Goal: Task Accomplishment & Management: Contribute content

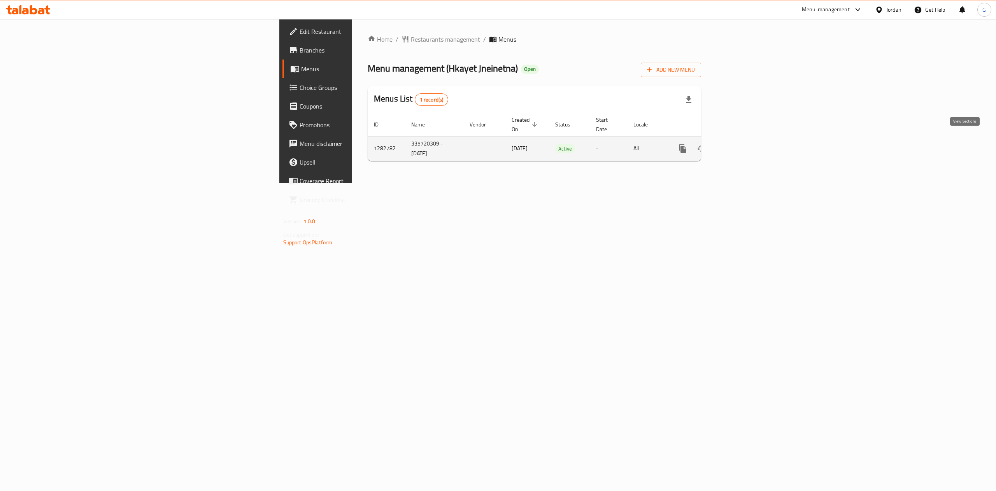
click at [748, 140] on link "enhanced table" at bounding box center [738, 148] width 19 height 19
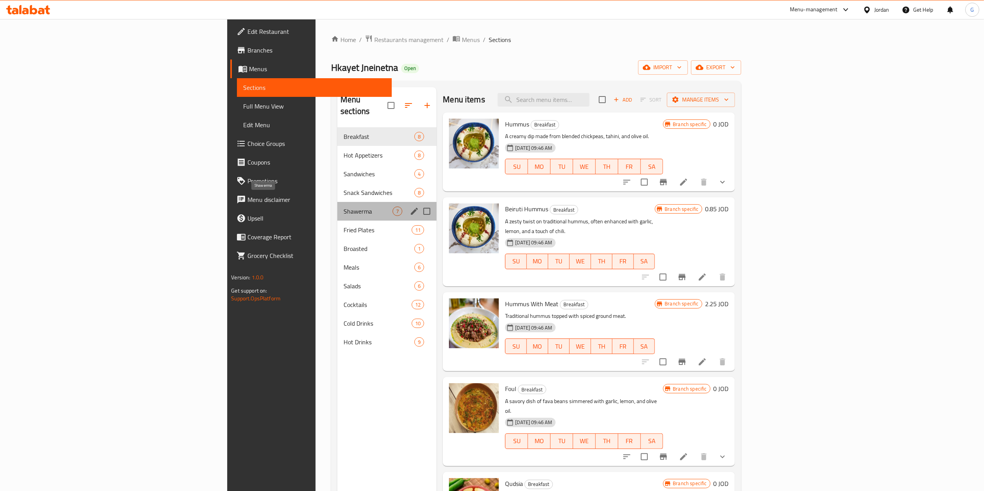
click at [343, 207] on span "Shawerma" at bounding box center [367, 211] width 49 height 9
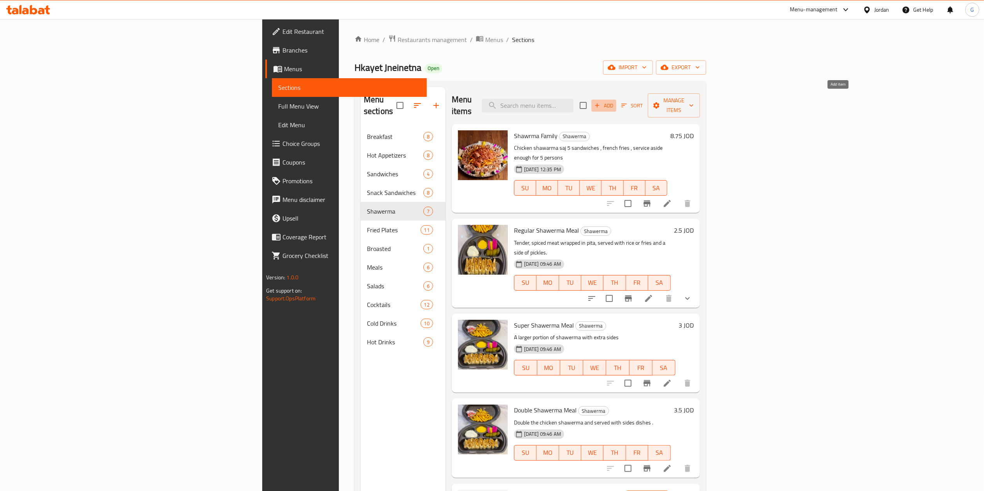
click at [614, 102] on span "Add" at bounding box center [603, 105] width 21 height 9
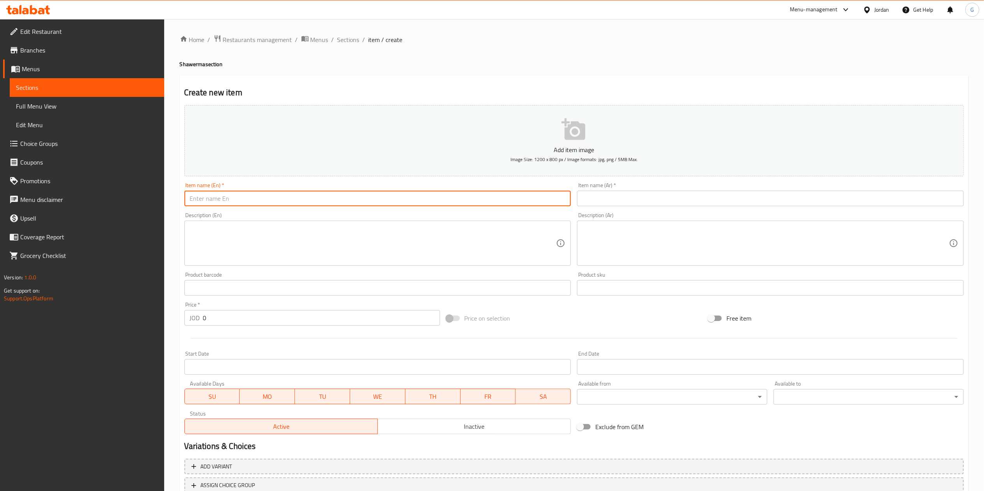
click at [253, 196] on input "text" at bounding box center [377, 199] width 387 height 16
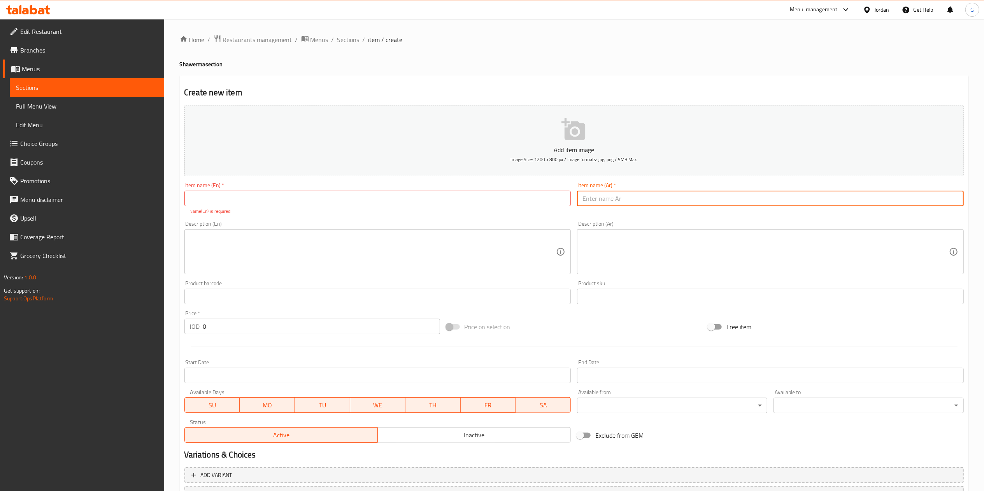
click at [615, 202] on input "text" at bounding box center [770, 199] width 387 height 16
paste input "شاورما حلبي"
type input "وجبة شاورما حلبي"
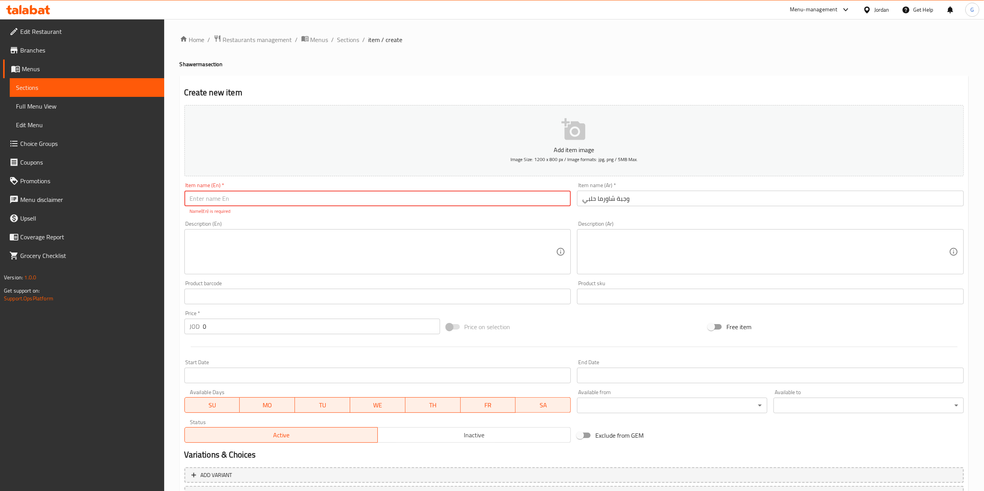
click at [477, 198] on input "text" at bounding box center [377, 199] width 387 height 16
type input "halabi shawerma meal"
click at [233, 323] on input "0" at bounding box center [321, 327] width 237 height 16
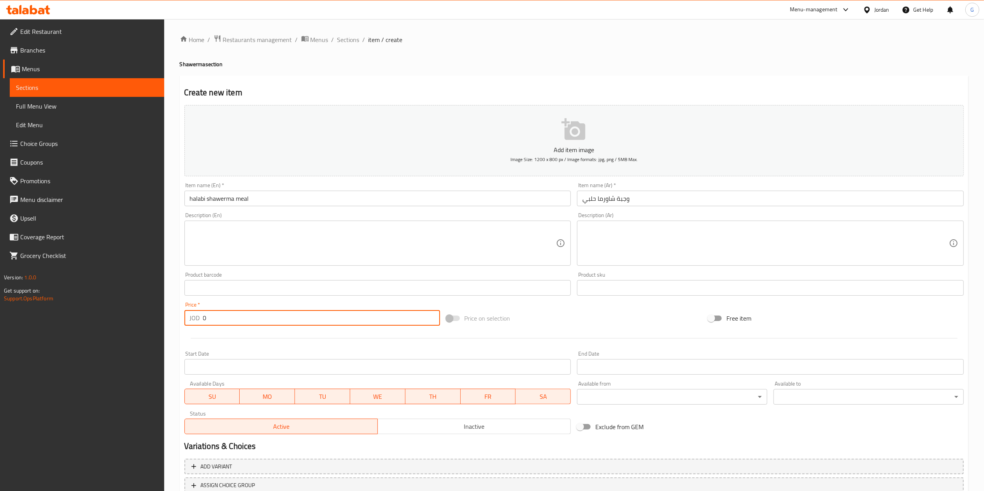
click at [233, 323] on input "0" at bounding box center [321, 318] width 237 height 16
type input "3.75"
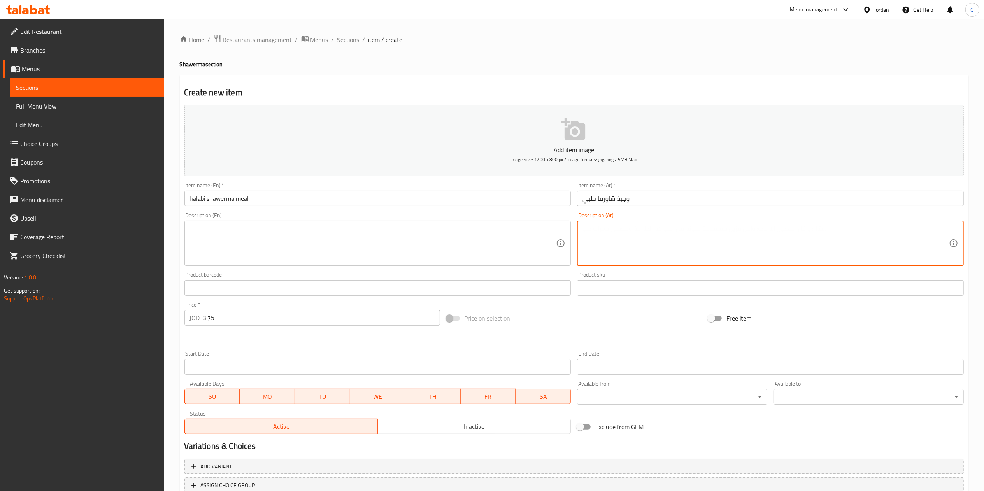
paste textarea "شاورما حلبي دجاج ، محشيه جبنه مع [PERSON_NAME] وخلطة خاصة ويقدم معها بطاطا [PER…"
type textarea "شاورما حلبي دجاج ، محشيه جبنه مع [PERSON_NAME] وخلطة خاصة ويقدم معها بطاطا [PER…"
click at [512, 232] on textarea at bounding box center [373, 243] width 366 height 37
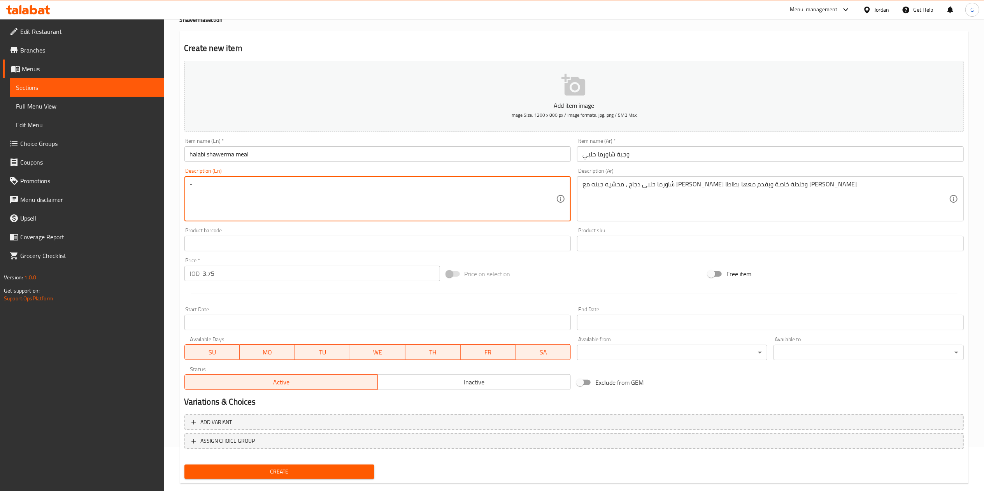
scroll to position [58, 0]
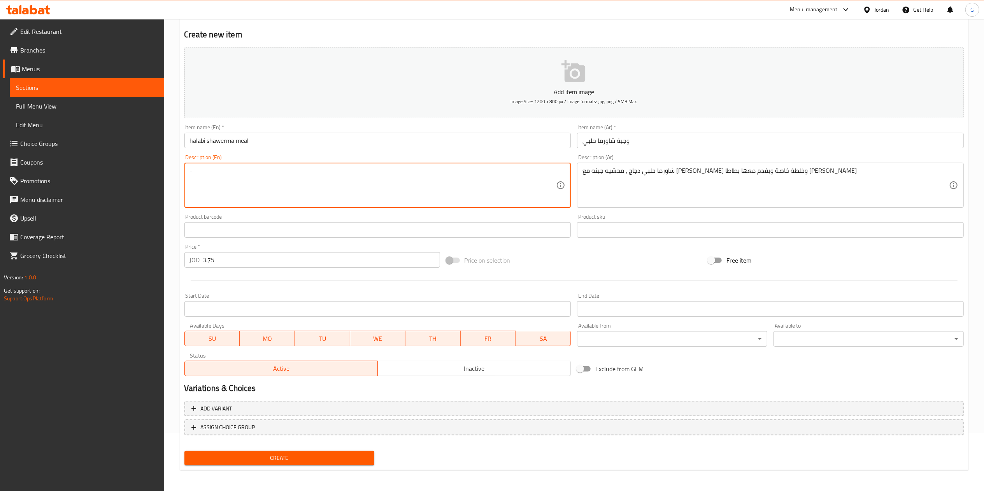
type textarea "-"
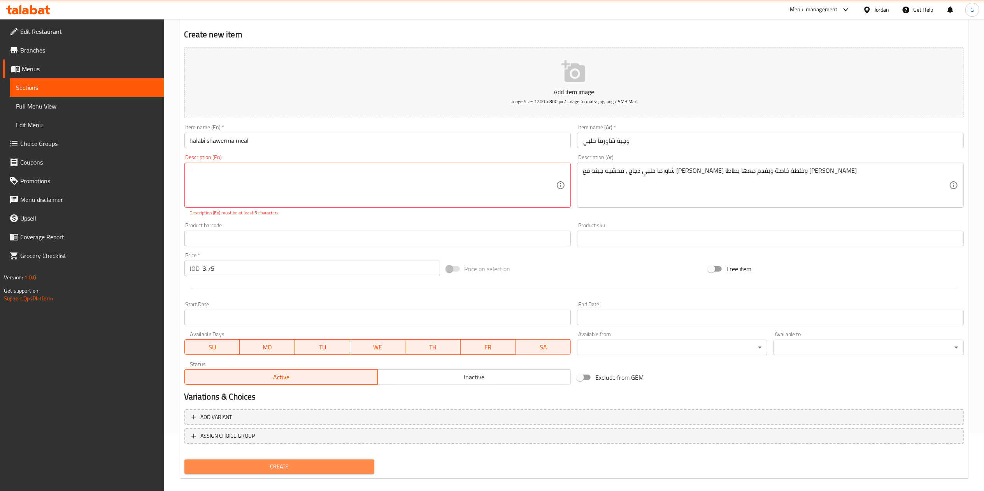
click at [291, 462] on span "Create" at bounding box center [280, 467] width 178 height 10
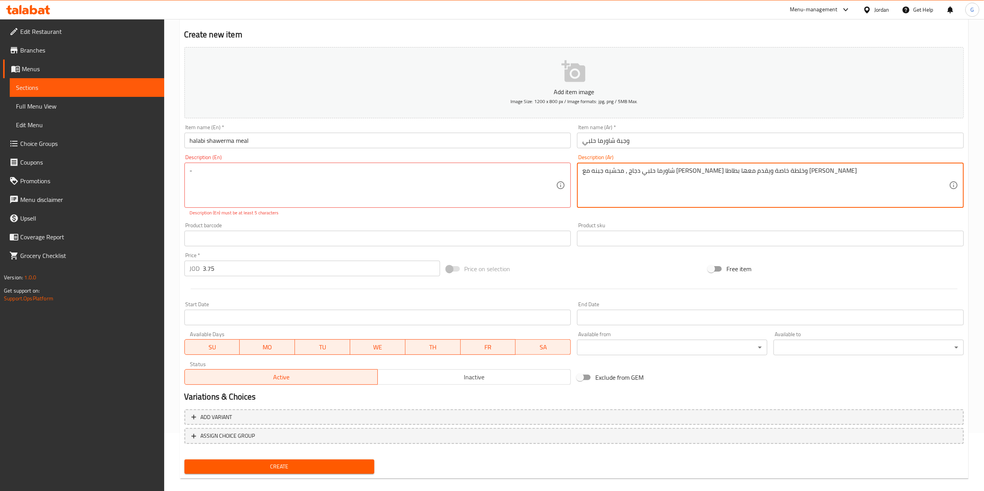
click at [612, 167] on textarea "شاورما حلبي دجاج ، محشيه جبنه مع [PERSON_NAME] وخلطة خاصة ويقدم معها بطاطا [PER…" at bounding box center [765, 185] width 366 height 37
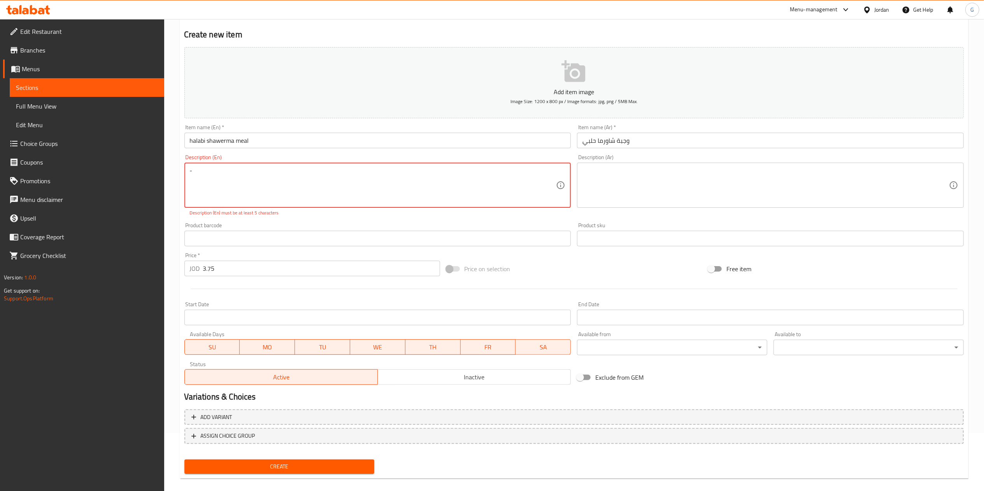
paste textarea "Halabi chicken shawarma, stuffed with cheese and olives, a special mixture, ser…"
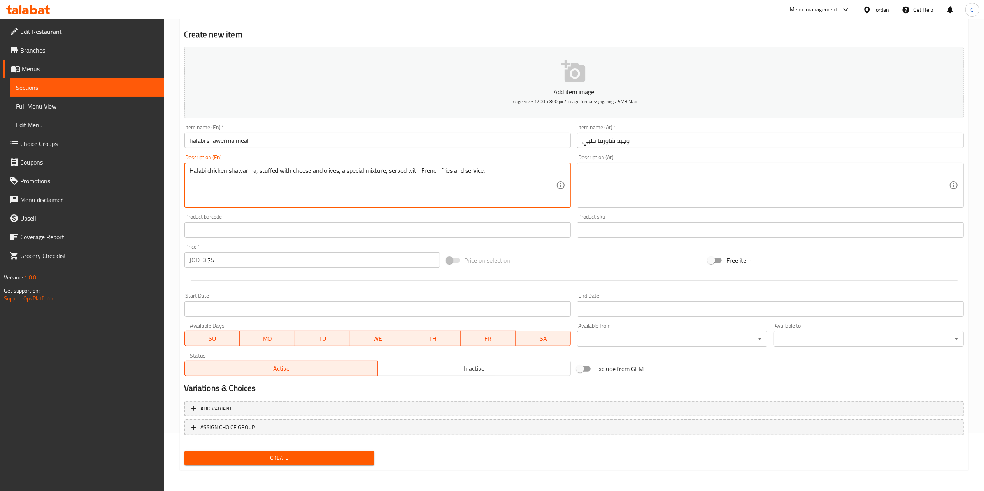
type textarea "Halabi chicken shawarma, stuffed with cheese and olives, a special mixture, ser…"
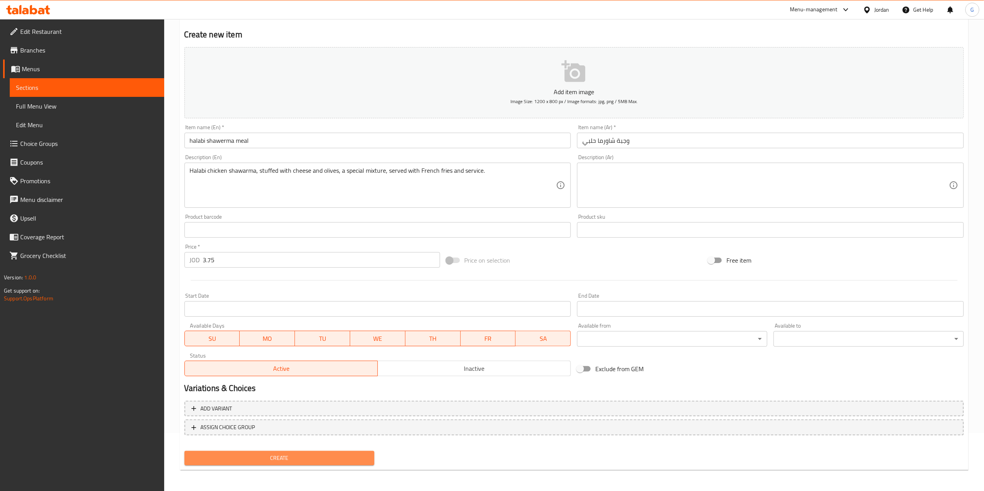
click at [293, 462] on span "Create" at bounding box center [280, 458] width 178 height 10
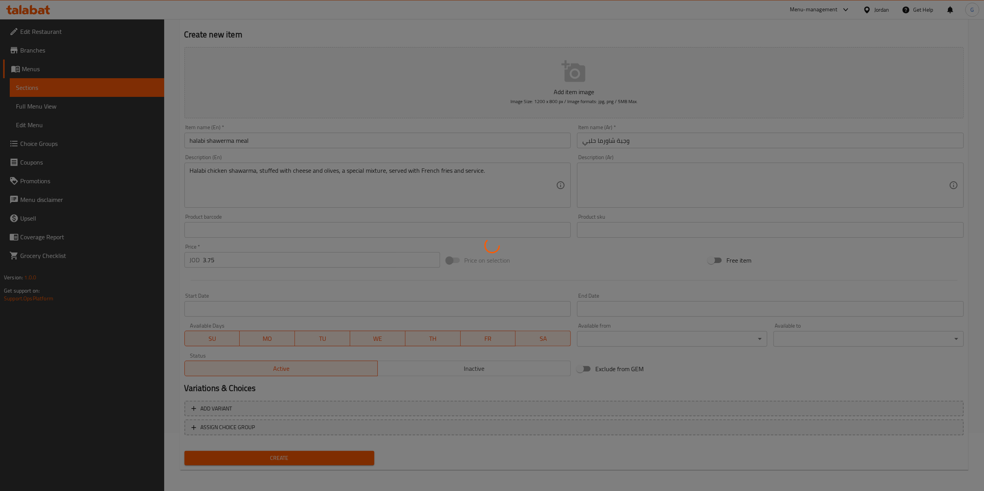
type input "0"
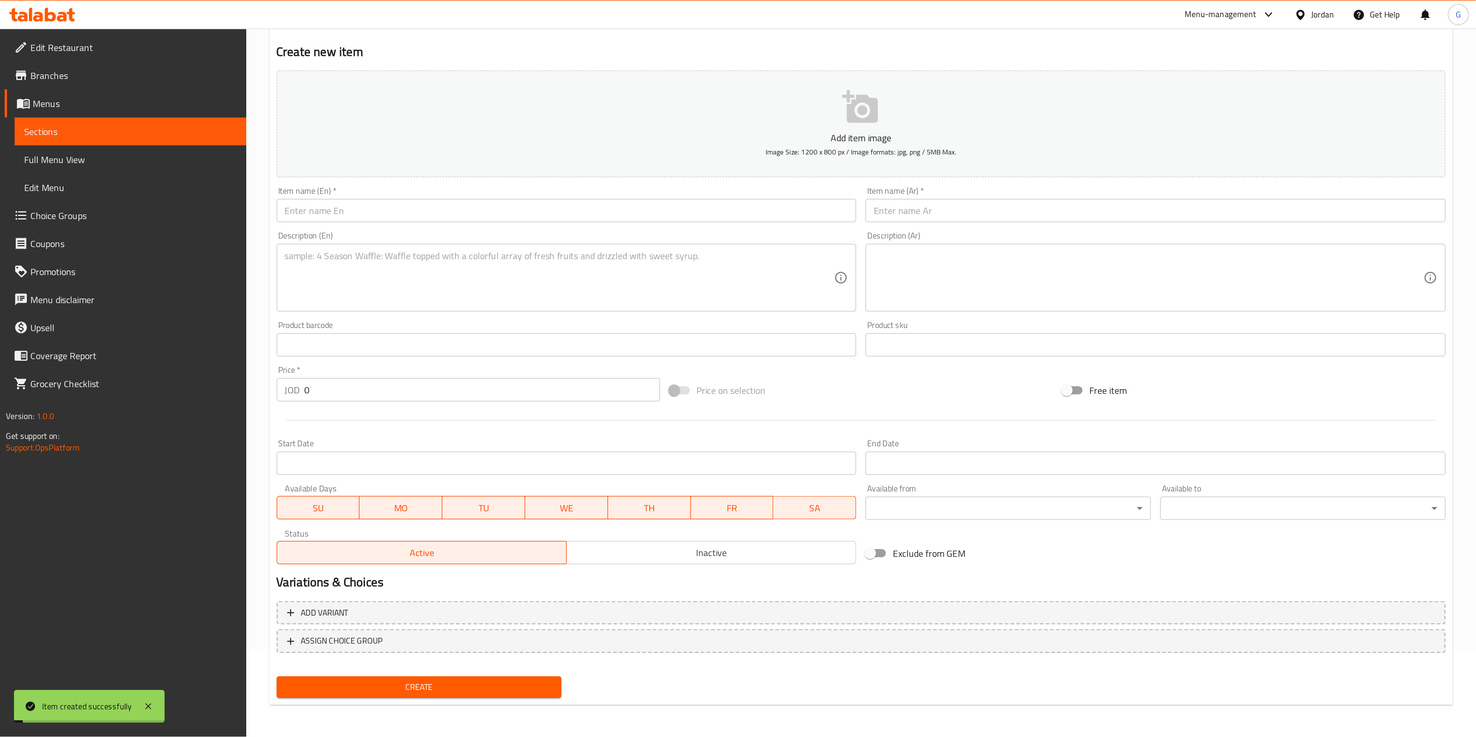
scroll to position [0, 0]
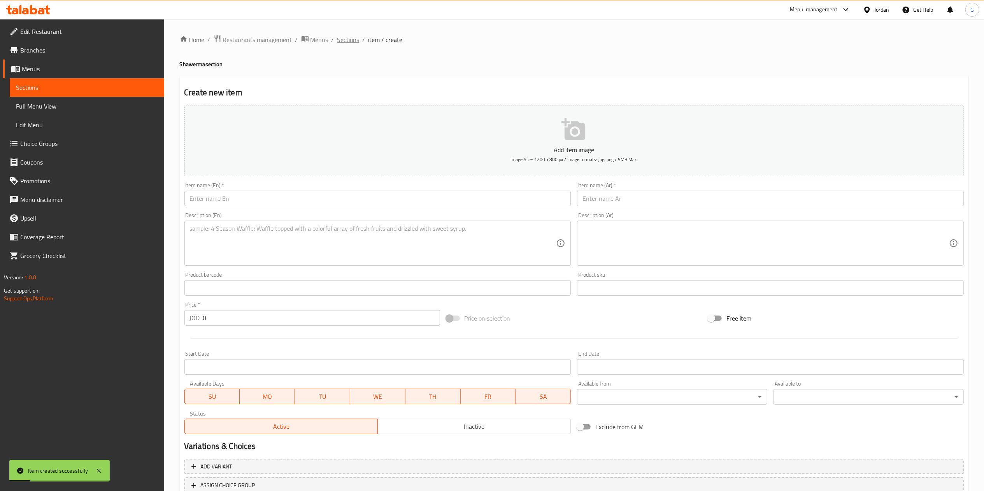
click at [352, 40] on span "Sections" at bounding box center [348, 39] width 22 height 9
